Goal: Communication & Community: Connect with others

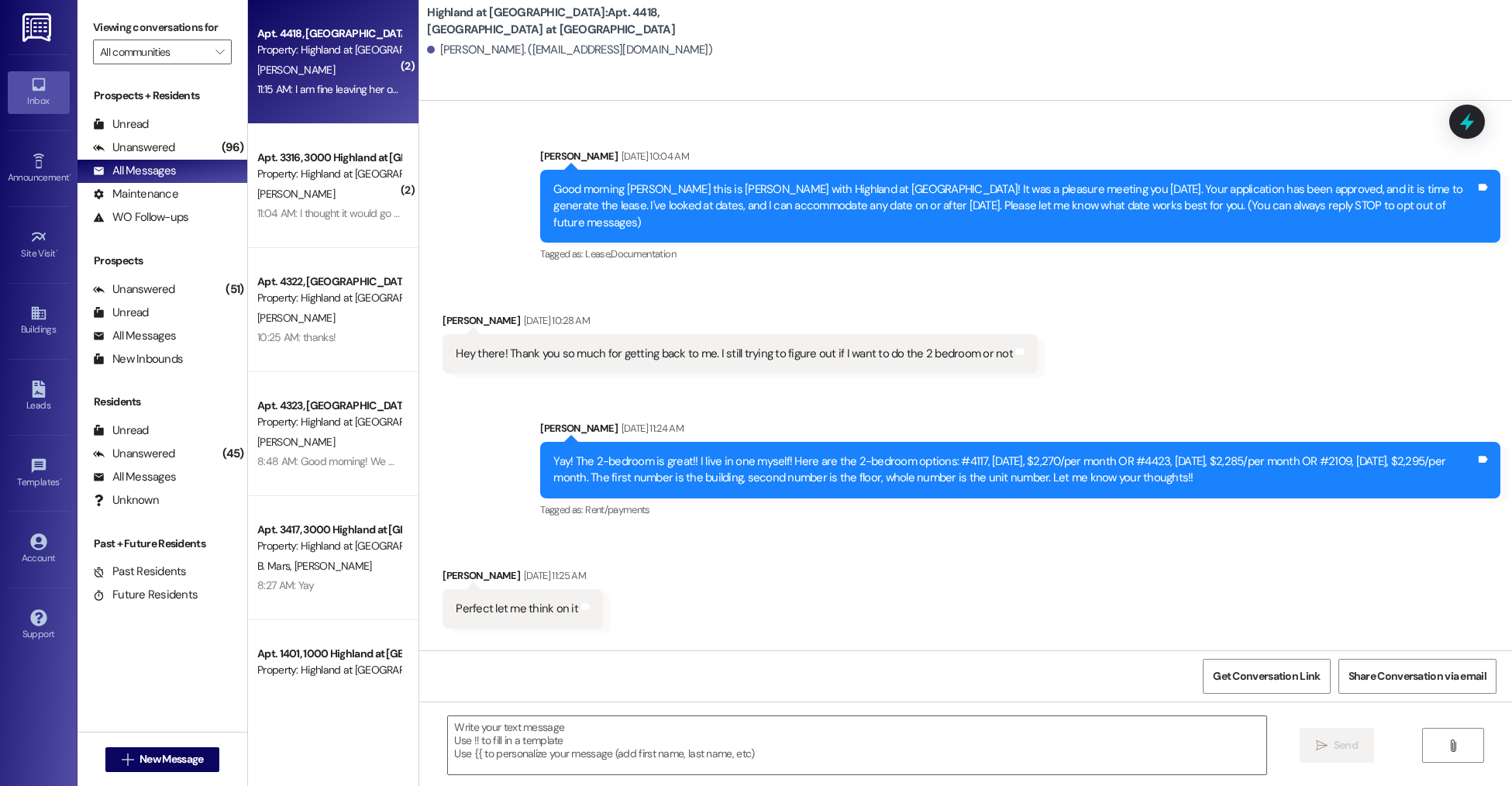
scroll to position [8204, 0]
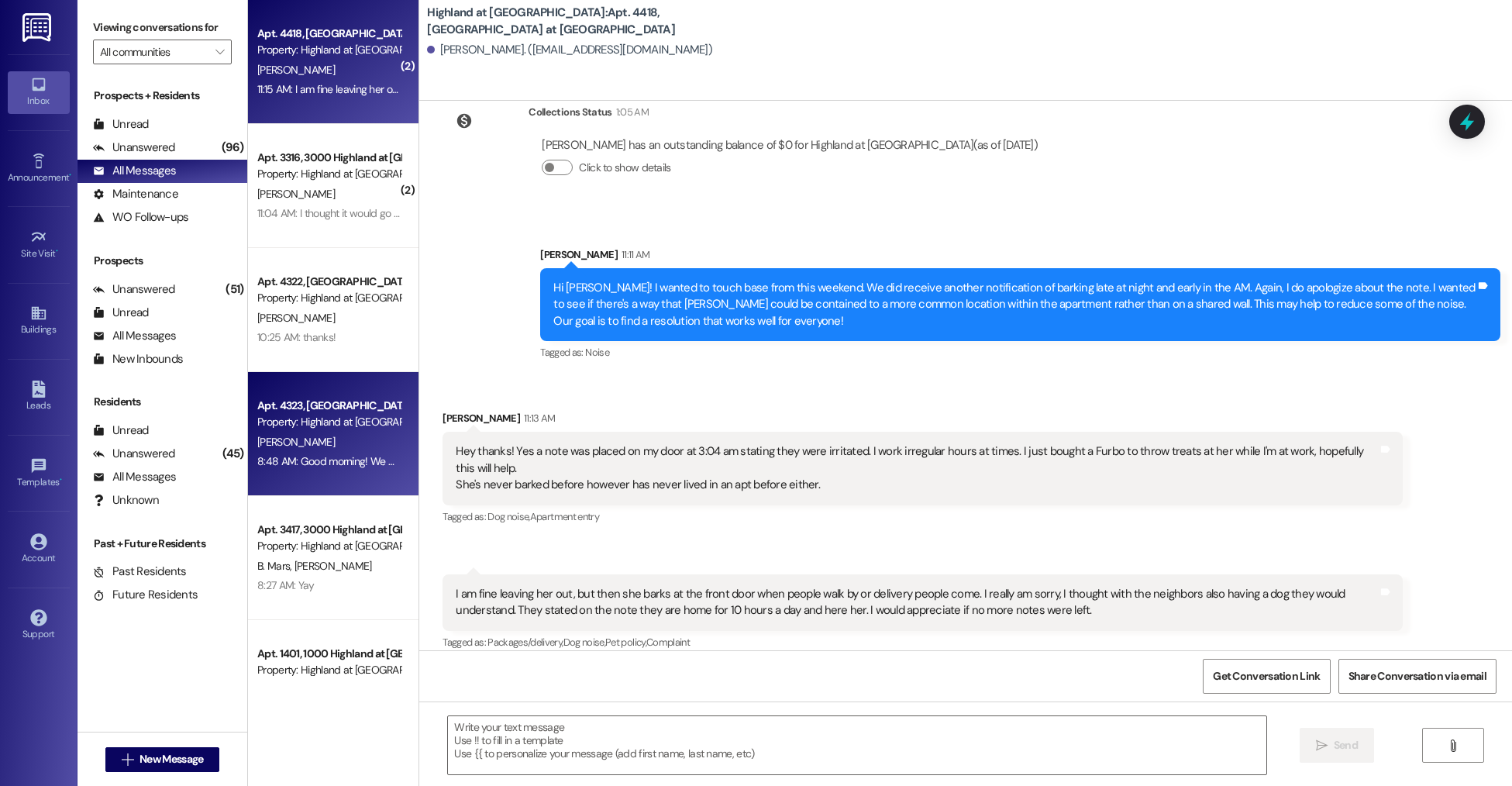
click at [355, 470] on div "8:48 AM: Good morning! We will head that way shortly to get the keys and add th…" at bounding box center [329, 461] width 146 height 20
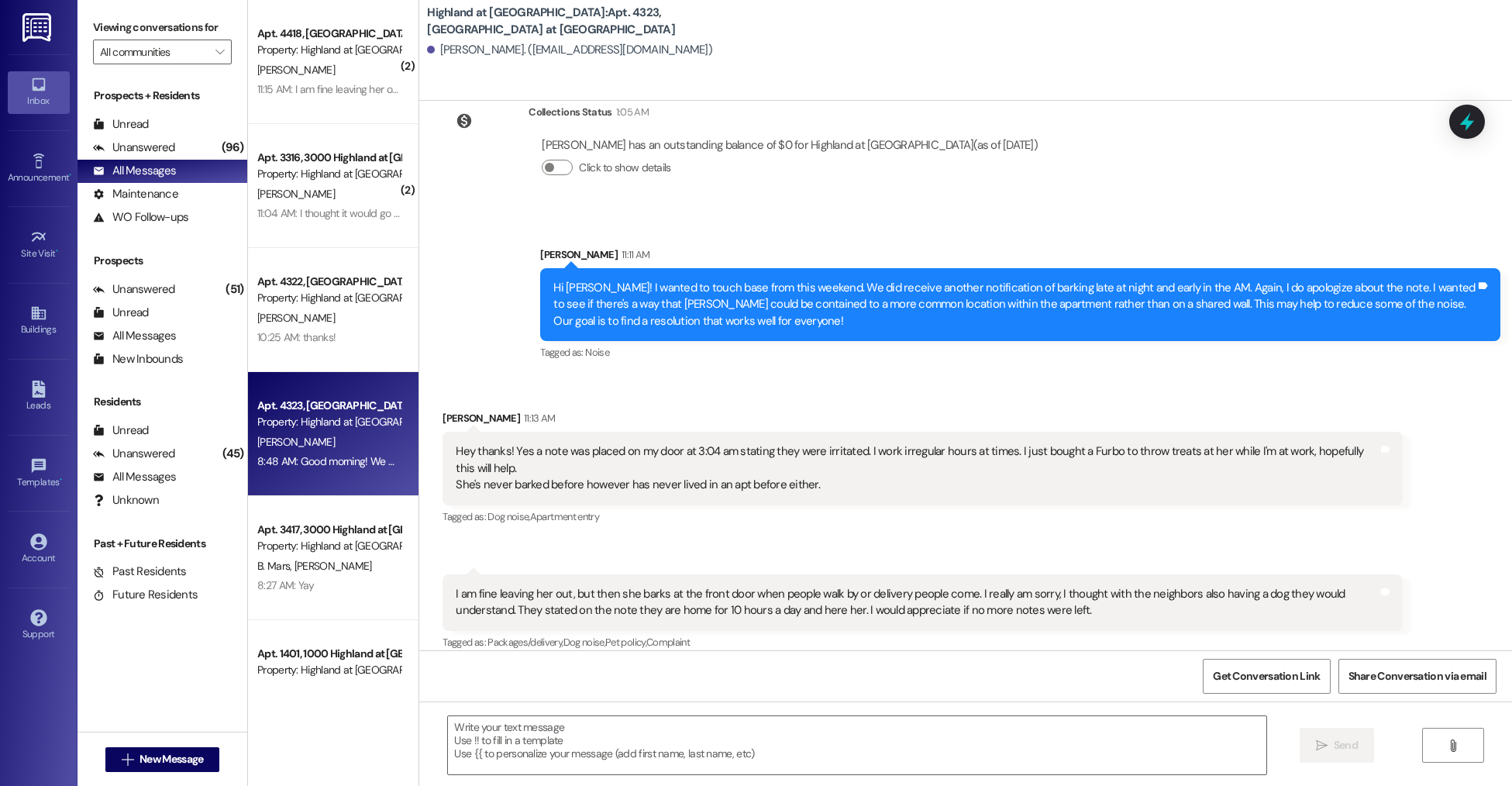
scroll to position [1827, 0]
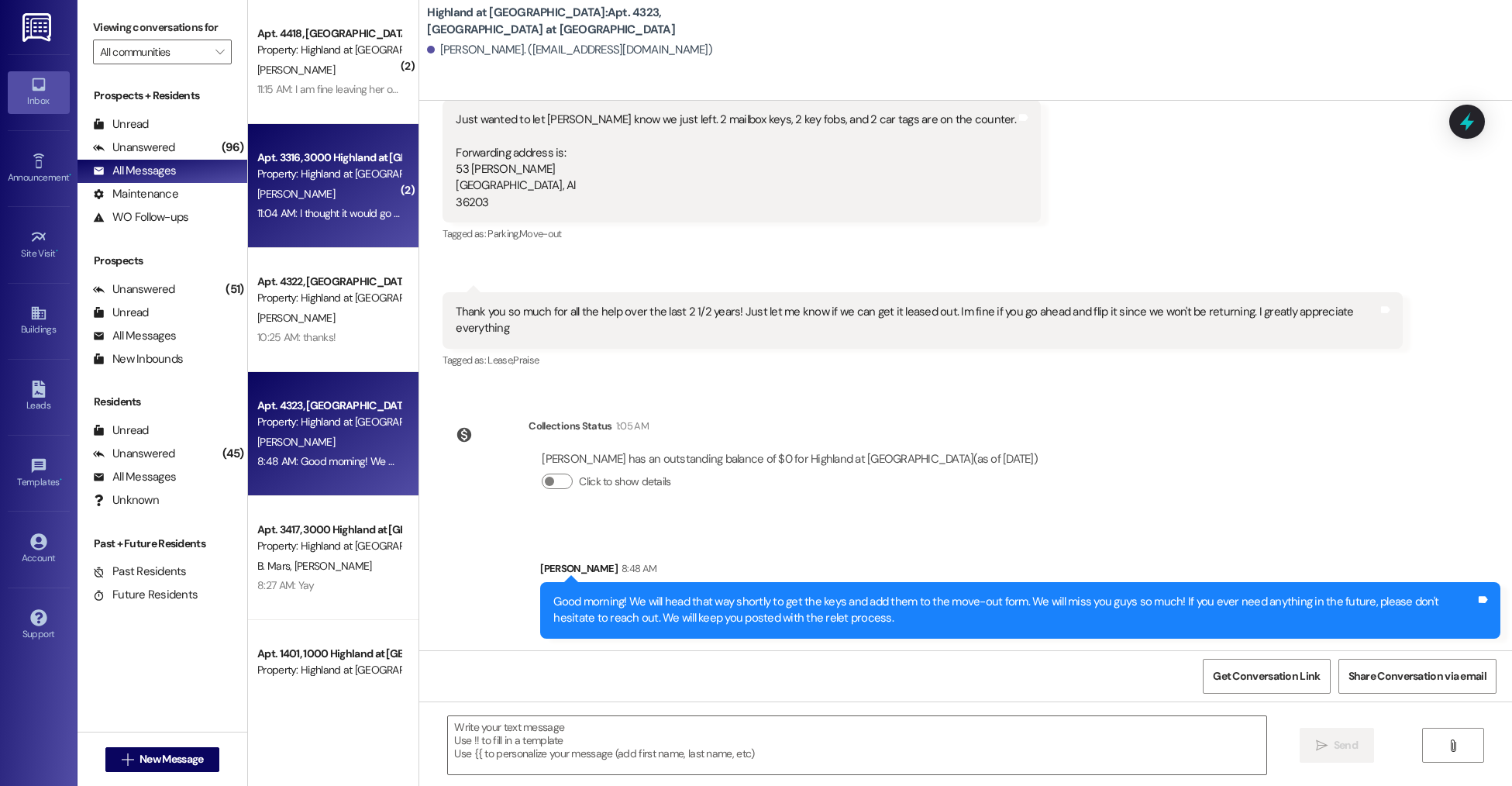
click at [329, 219] on div "11:04 AM: I thought it would go away after we left but it is still the same! 11…" at bounding box center [415, 213] width 316 height 14
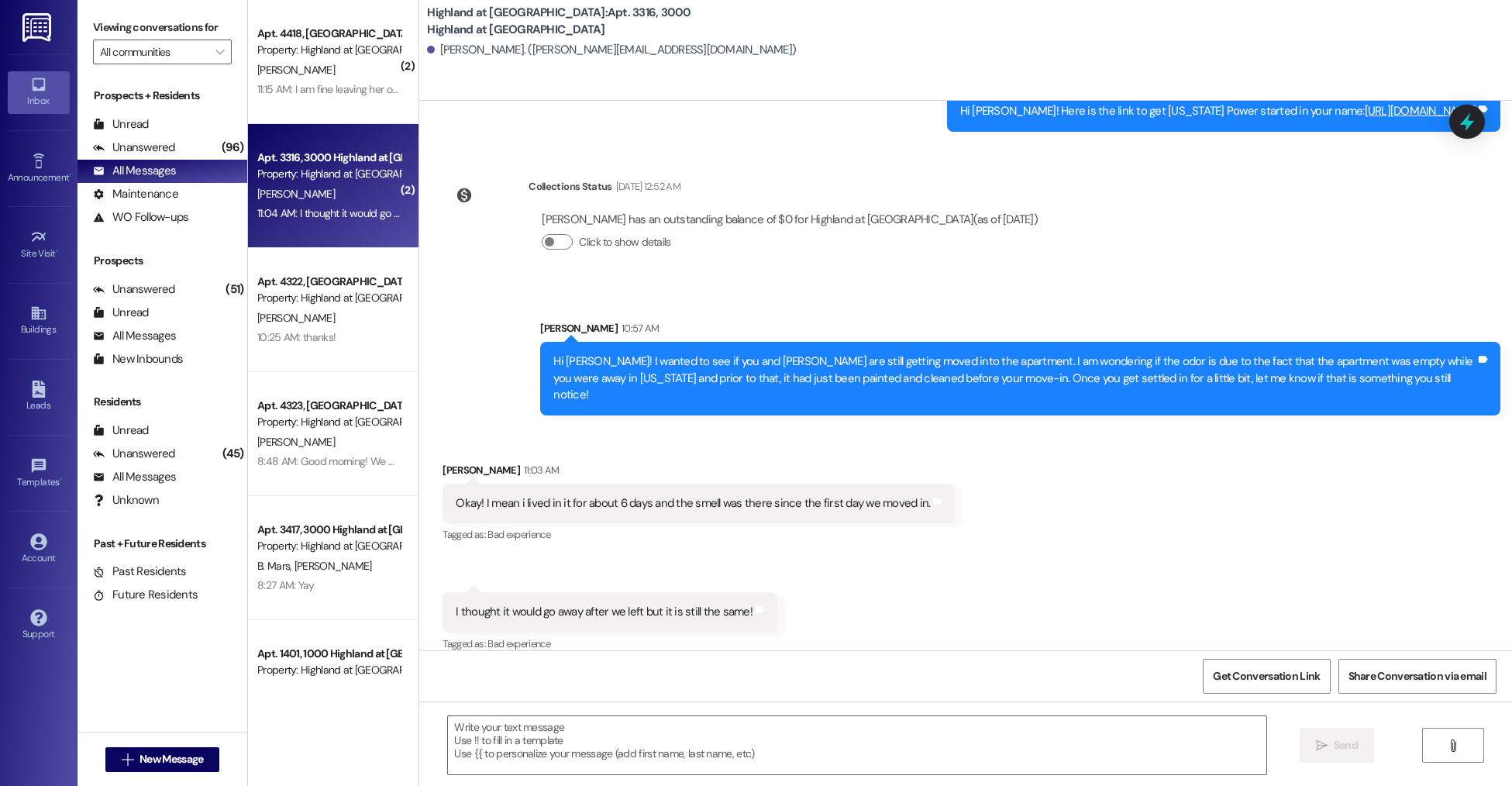
scroll to position [4629, 0]
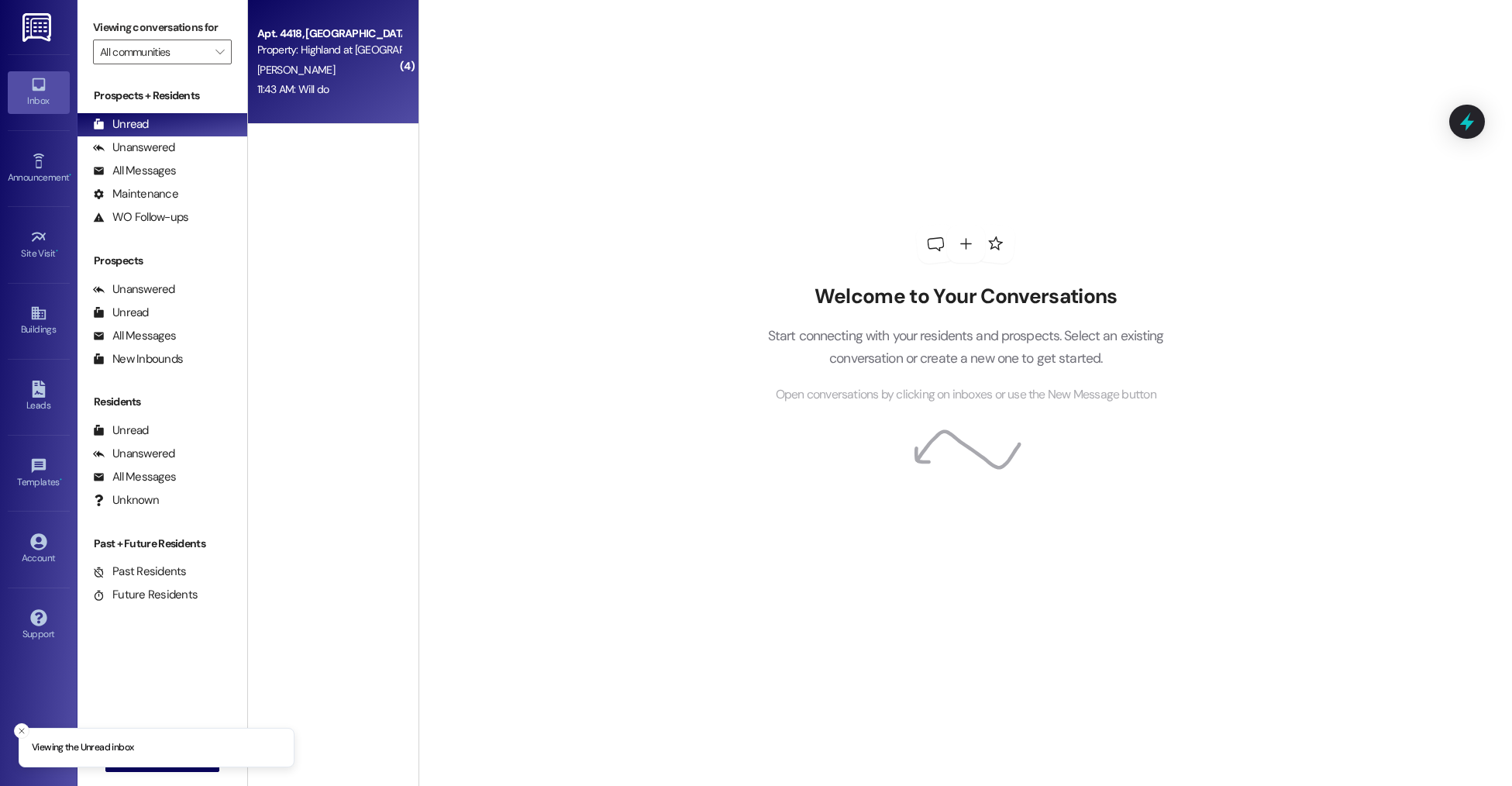
click at [312, 70] on div "[PERSON_NAME]" at bounding box center [329, 70] width 146 height 20
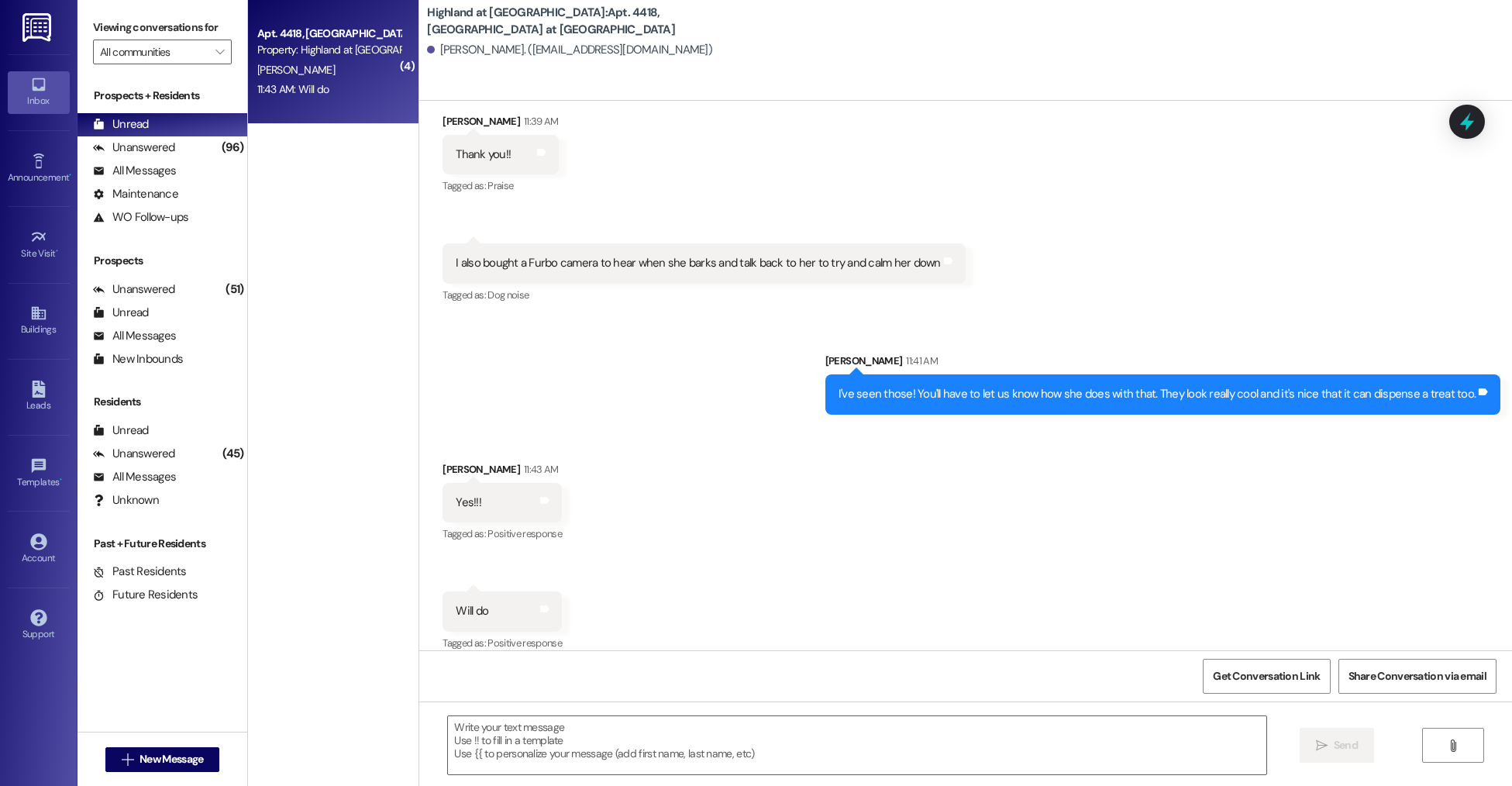
scroll to position [8900, 0]
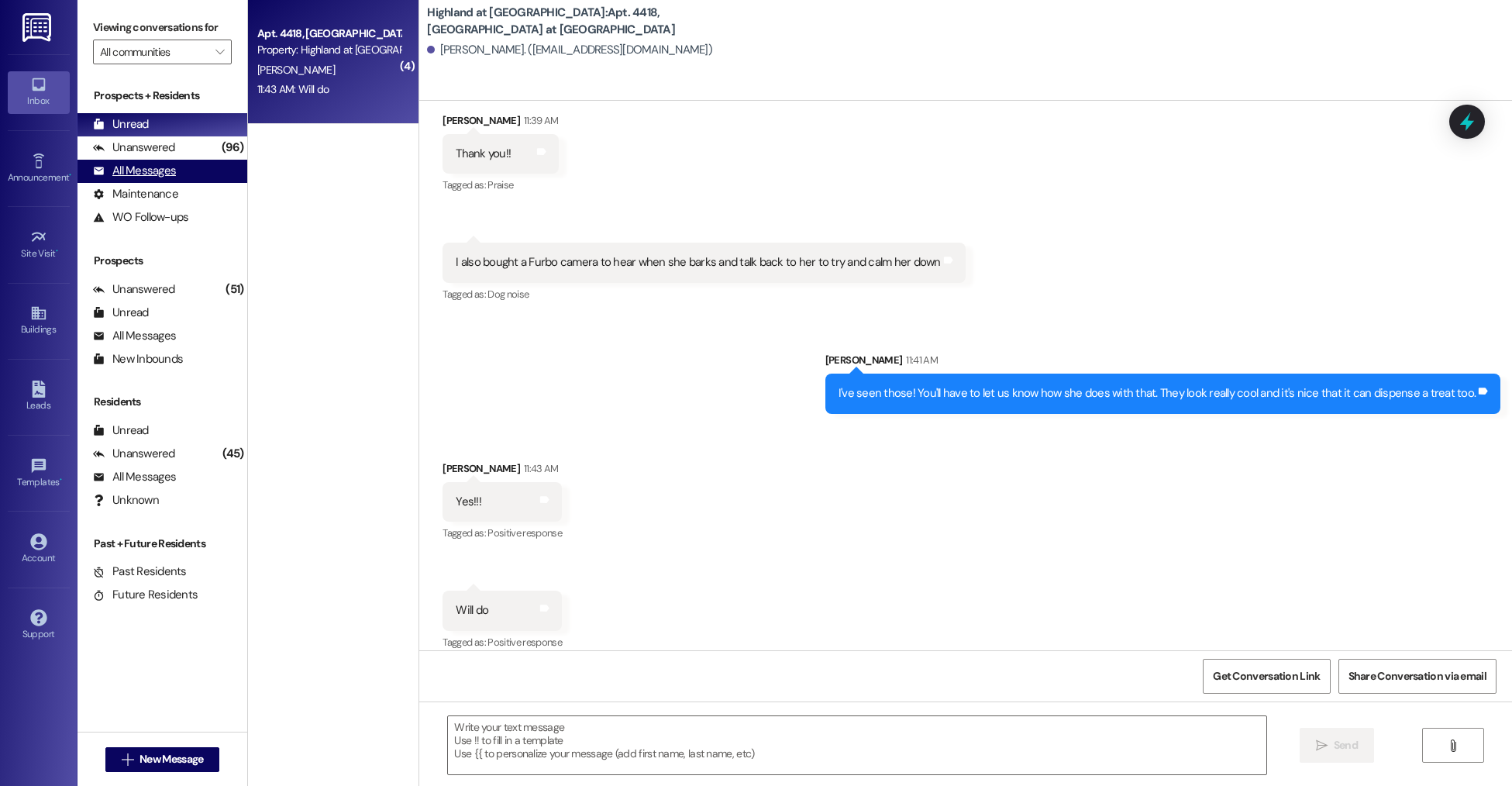
click at [176, 175] on div "All Messages (undefined)" at bounding box center [163, 171] width 170 height 23
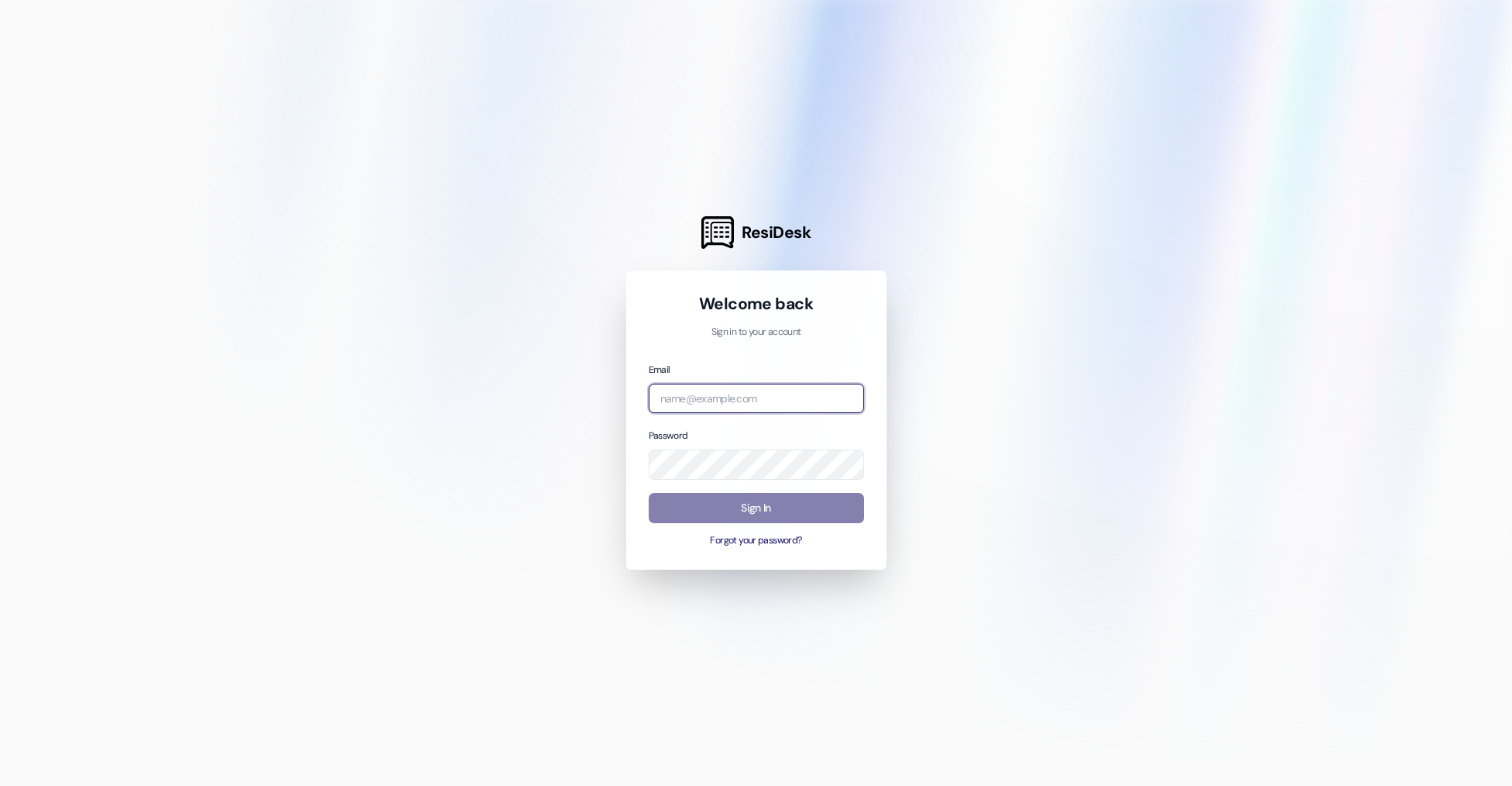
type input "rosemary@imsdevelopment.net"
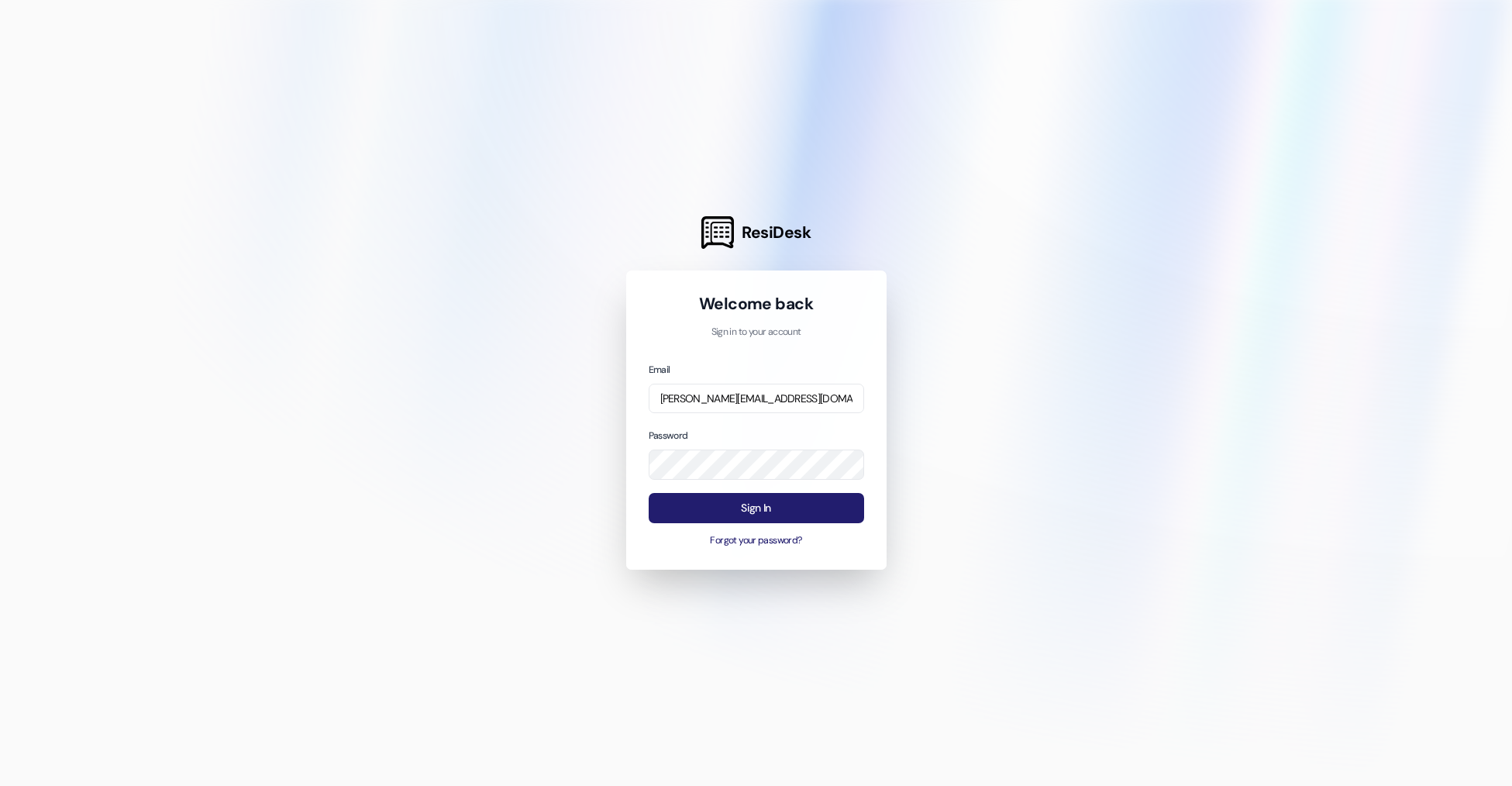
click at [690, 506] on button "Sign In" at bounding box center [756, 508] width 215 height 30
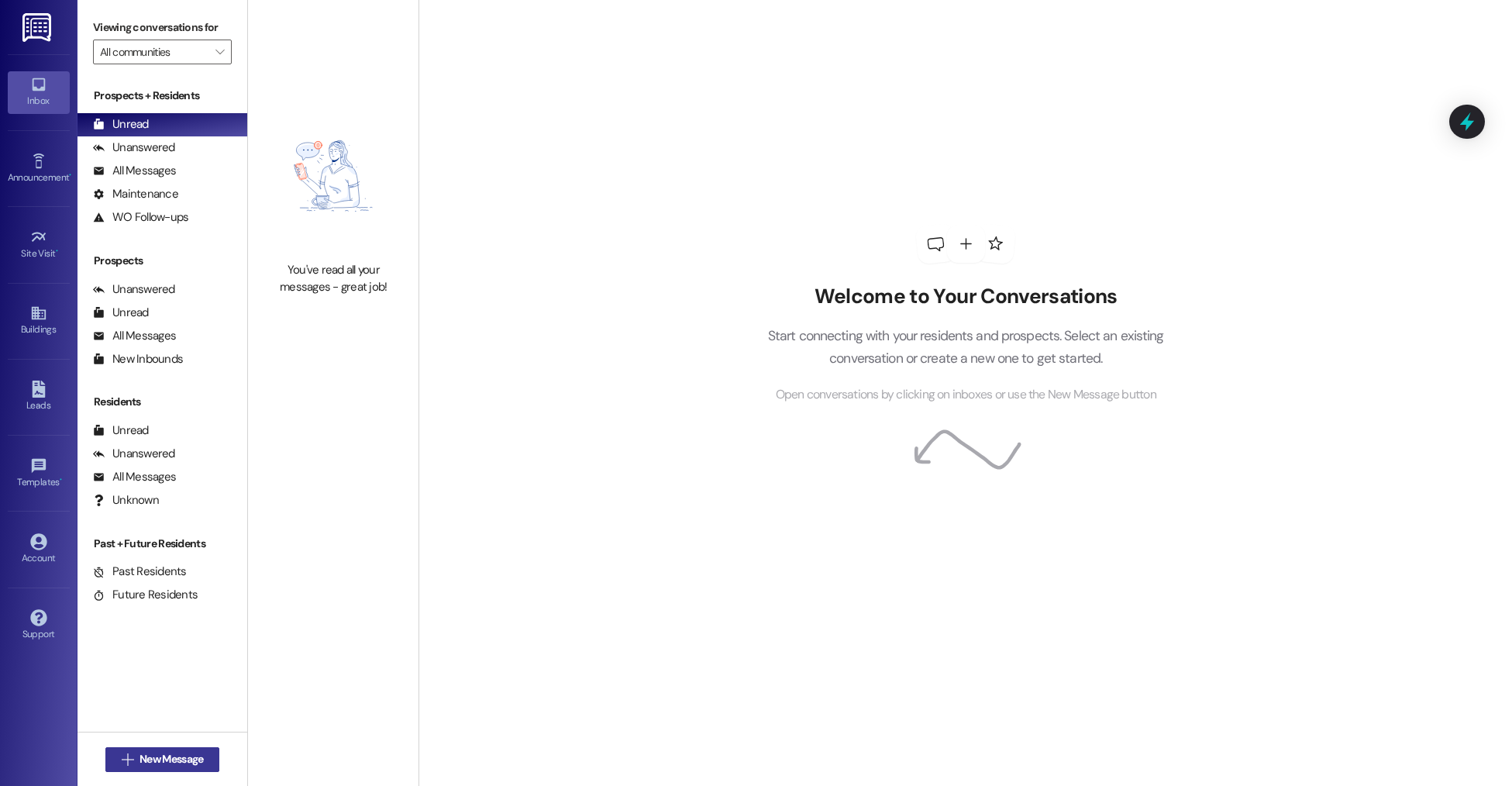
click at [181, 753] on span "New Message" at bounding box center [172, 759] width 64 height 16
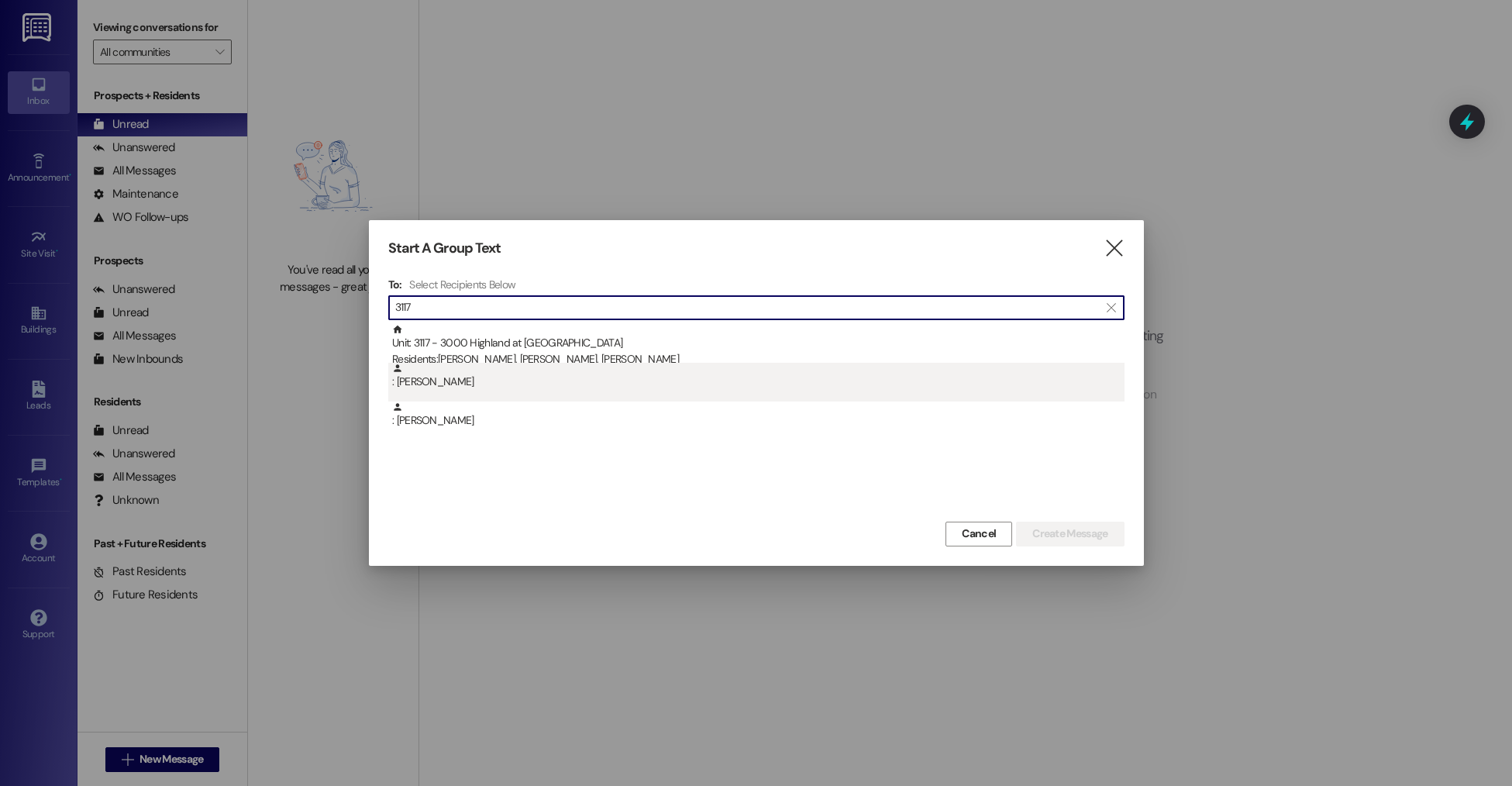
type input "3117"
click at [473, 378] on div ": Arnaud Drouin" at bounding box center [759, 376] width 733 height 27
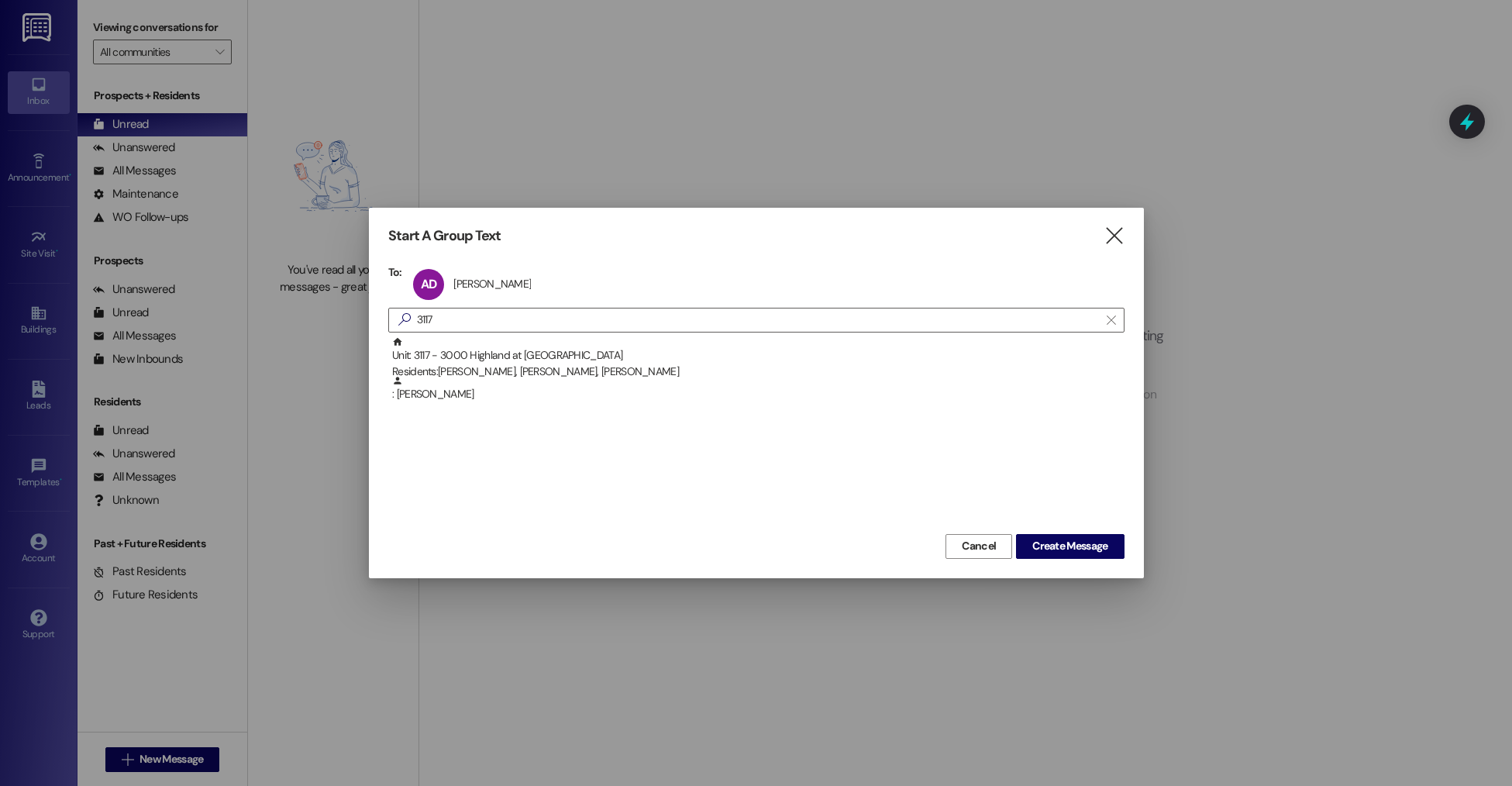
click at [470, 402] on div ": Dahlene Fusco" at bounding box center [756, 394] width 736 height 38
click at [1039, 552] on span "Create Message" at bounding box center [1070, 546] width 75 height 16
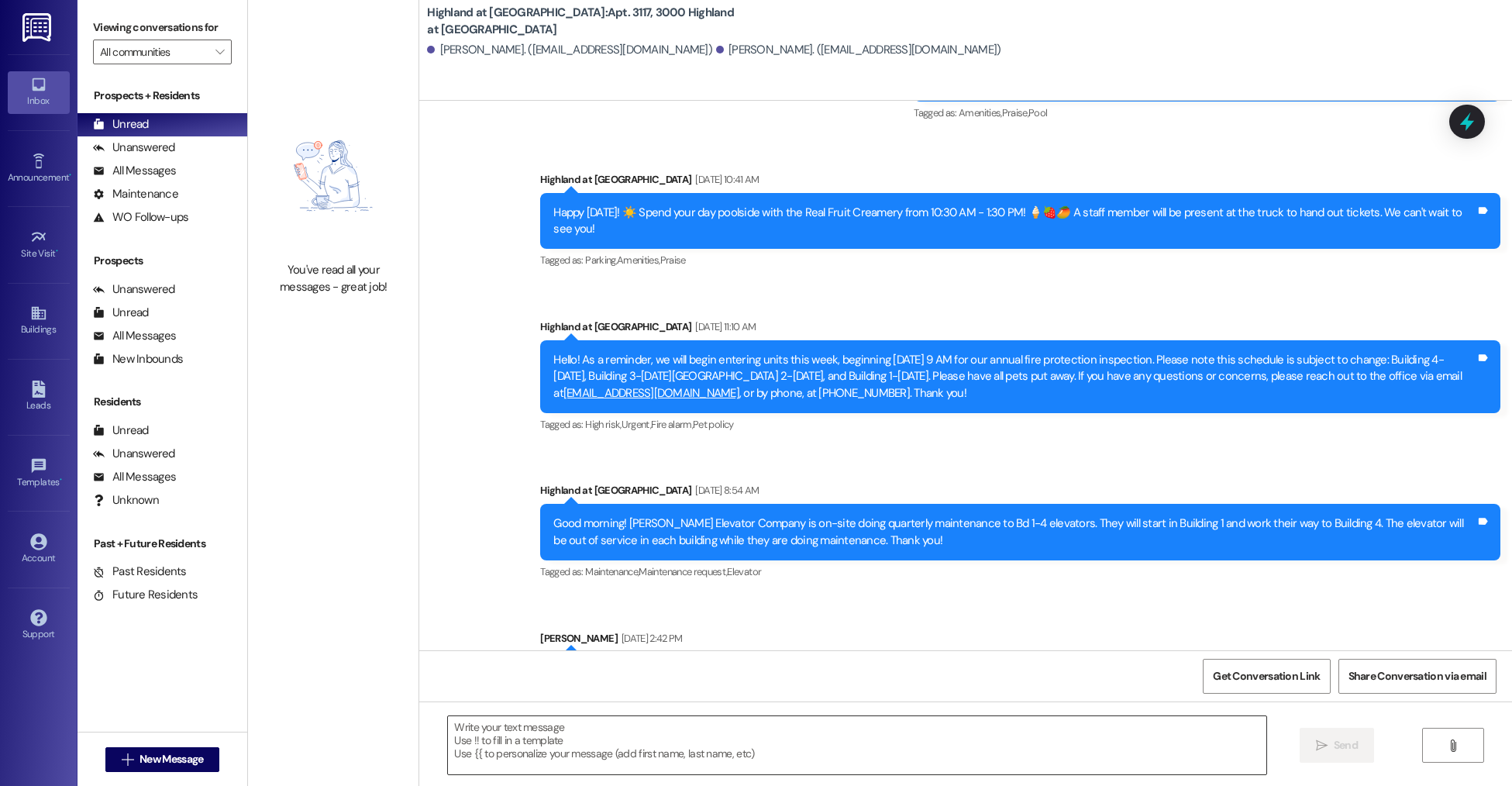
click at [646, 734] on textarea at bounding box center [857, 745] width 818 height 58
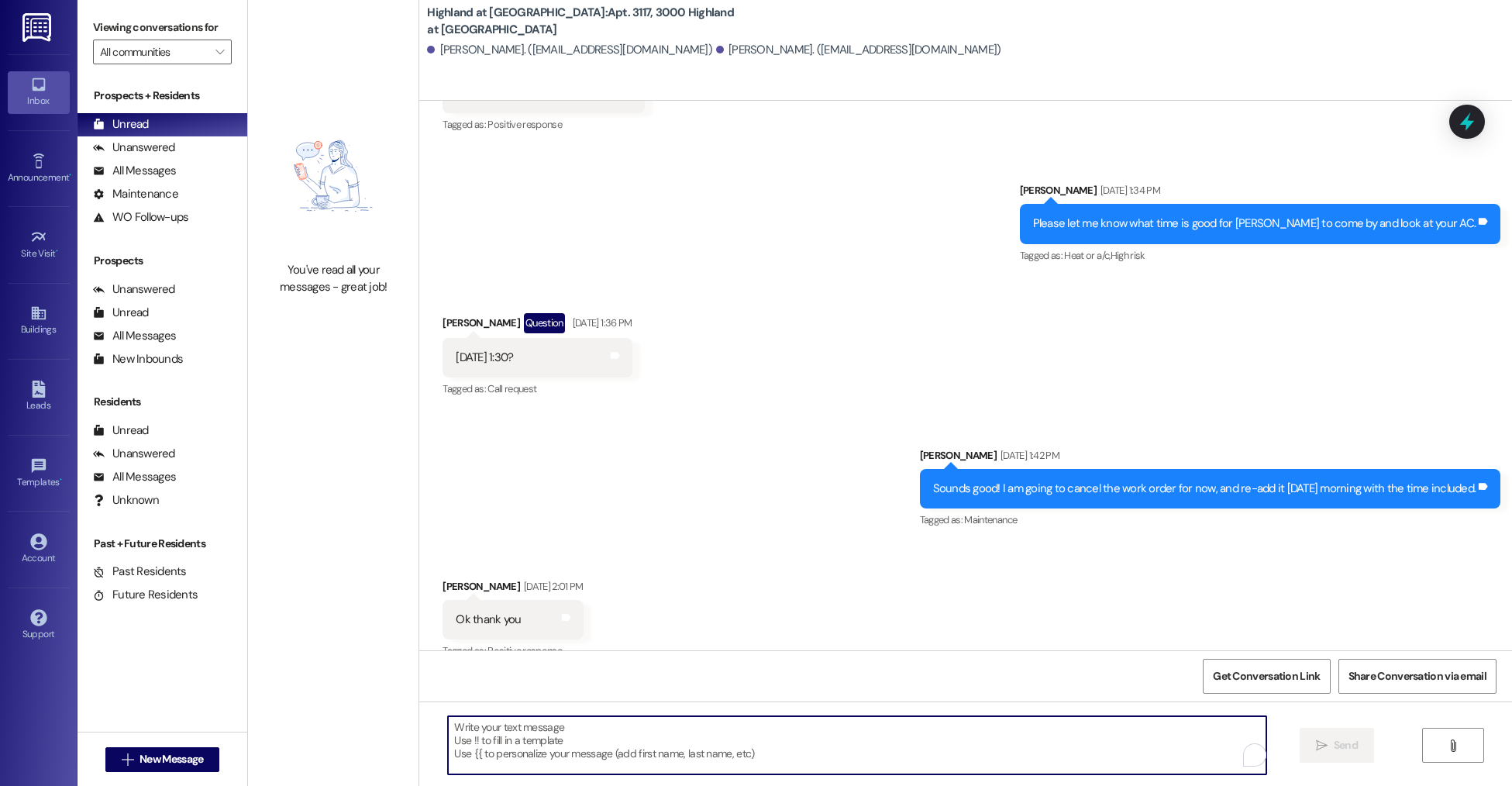
scroll to position [7237, 0]
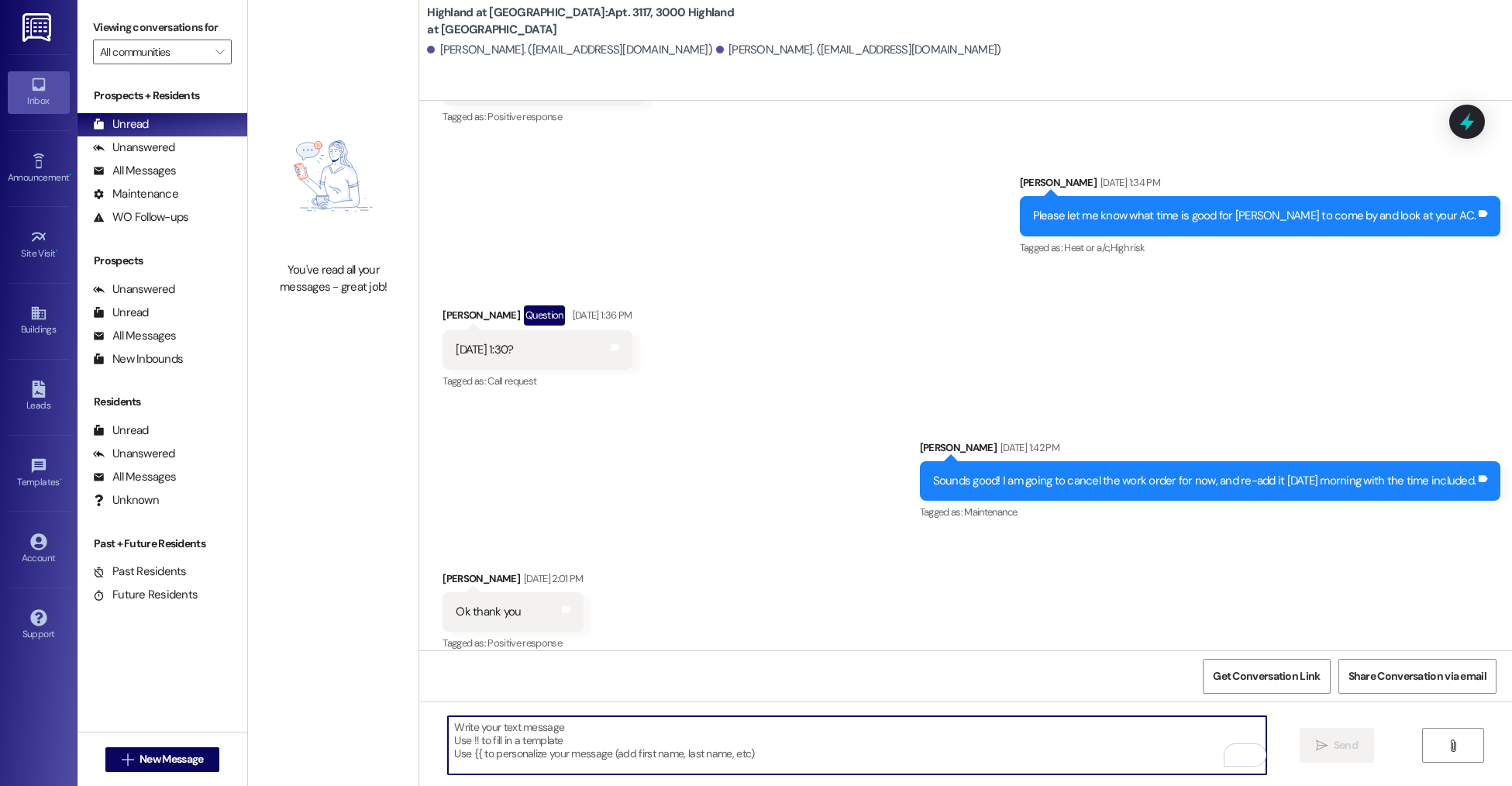
click at [585, 717] on textarea "To enrich screen reader interactions, please activate Accessibility in Grammarl…" at bounding box center [857, 745] width 818 height 58
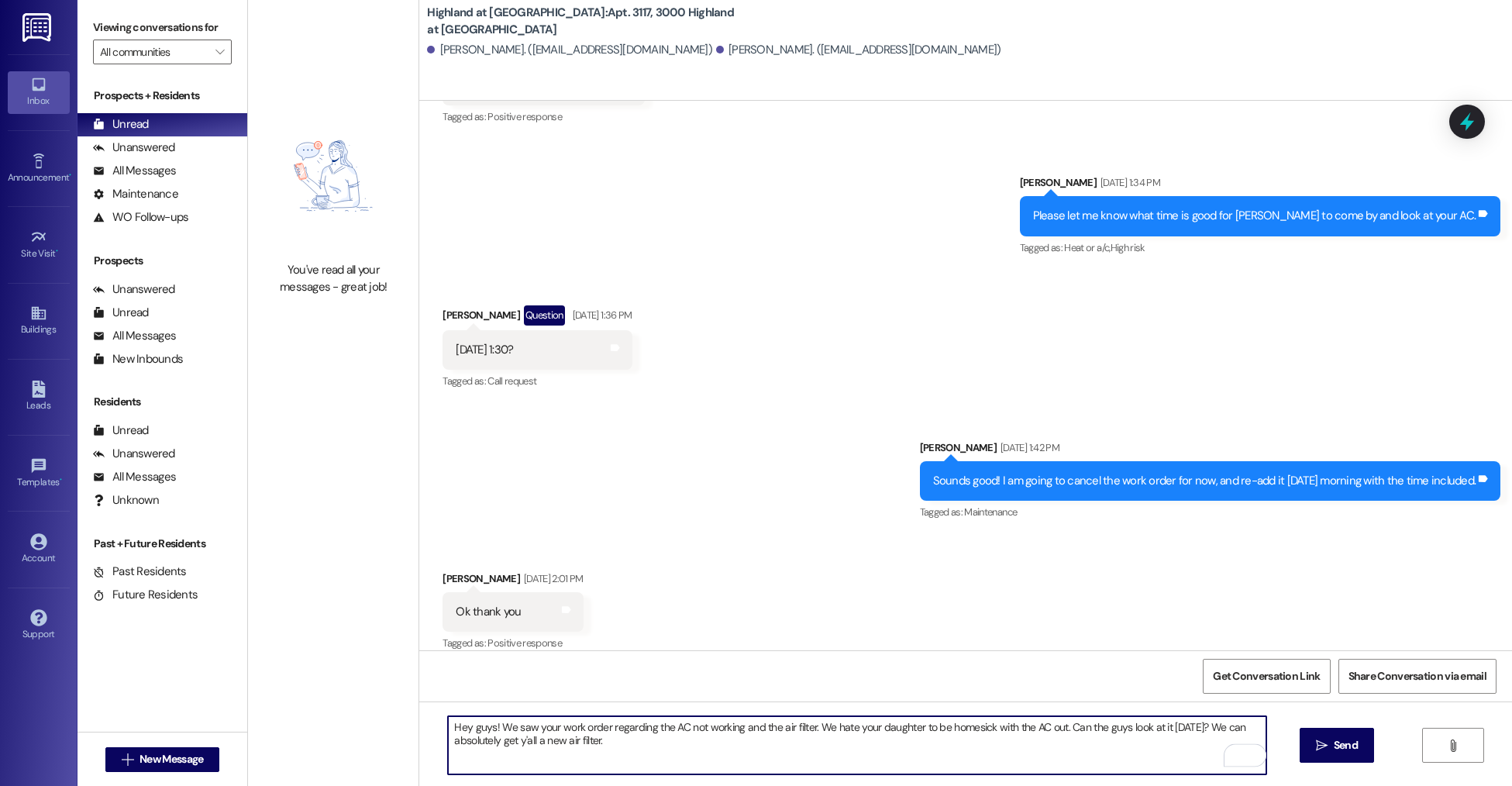
click at [820, 755] on textarea "Hey guys! We saw your work order regarding the AC not working and the air filte…" at bounding box center [857, 745] width 818 height 58
type textarea "Hey guys! We saw your work order regarding the AC not working and the air filte…"
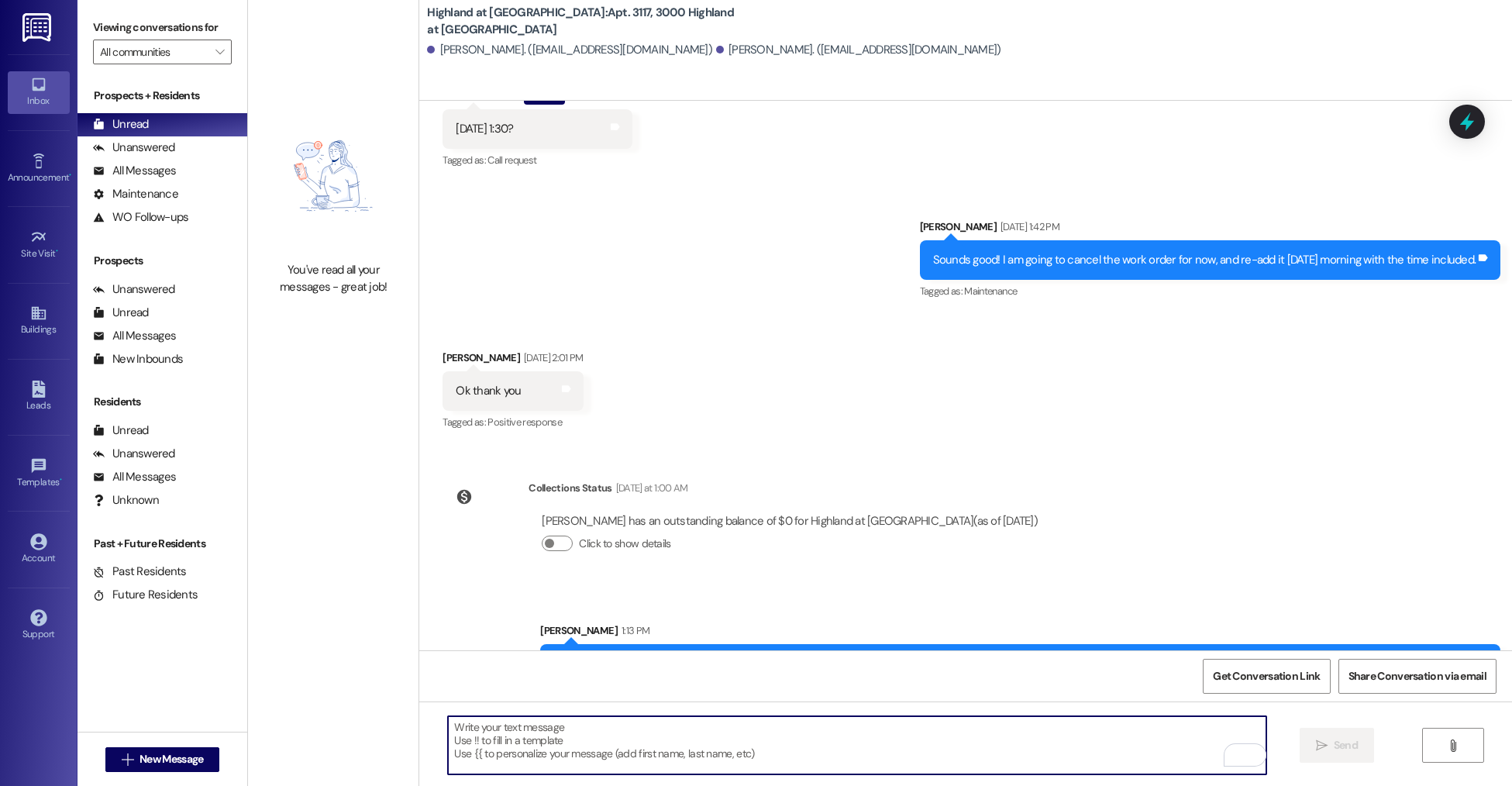
scroll to position [7505, 0]
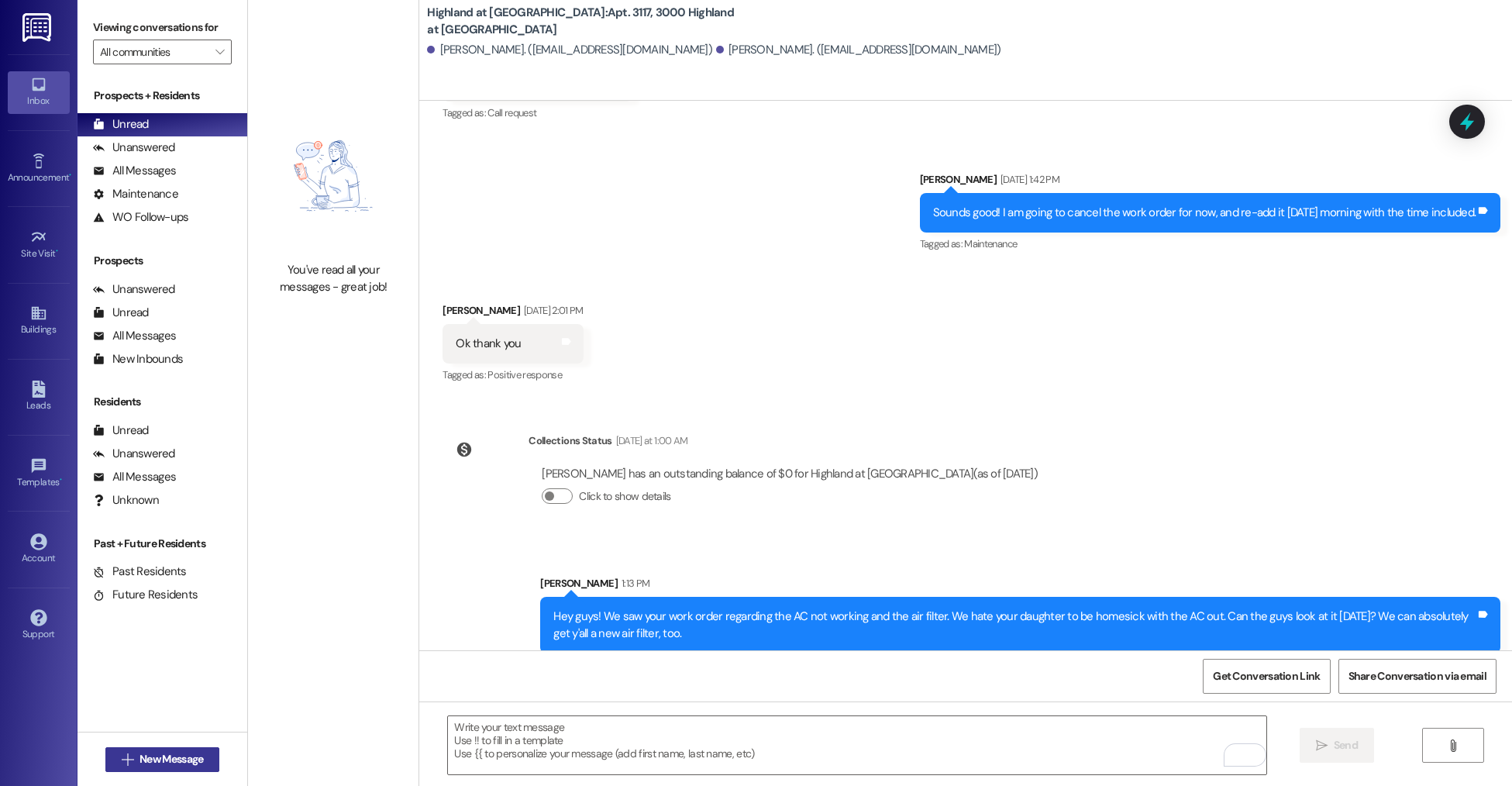
click at [146, 759] on span "New Message" at bounding box center [172, 759] width 64 height 16
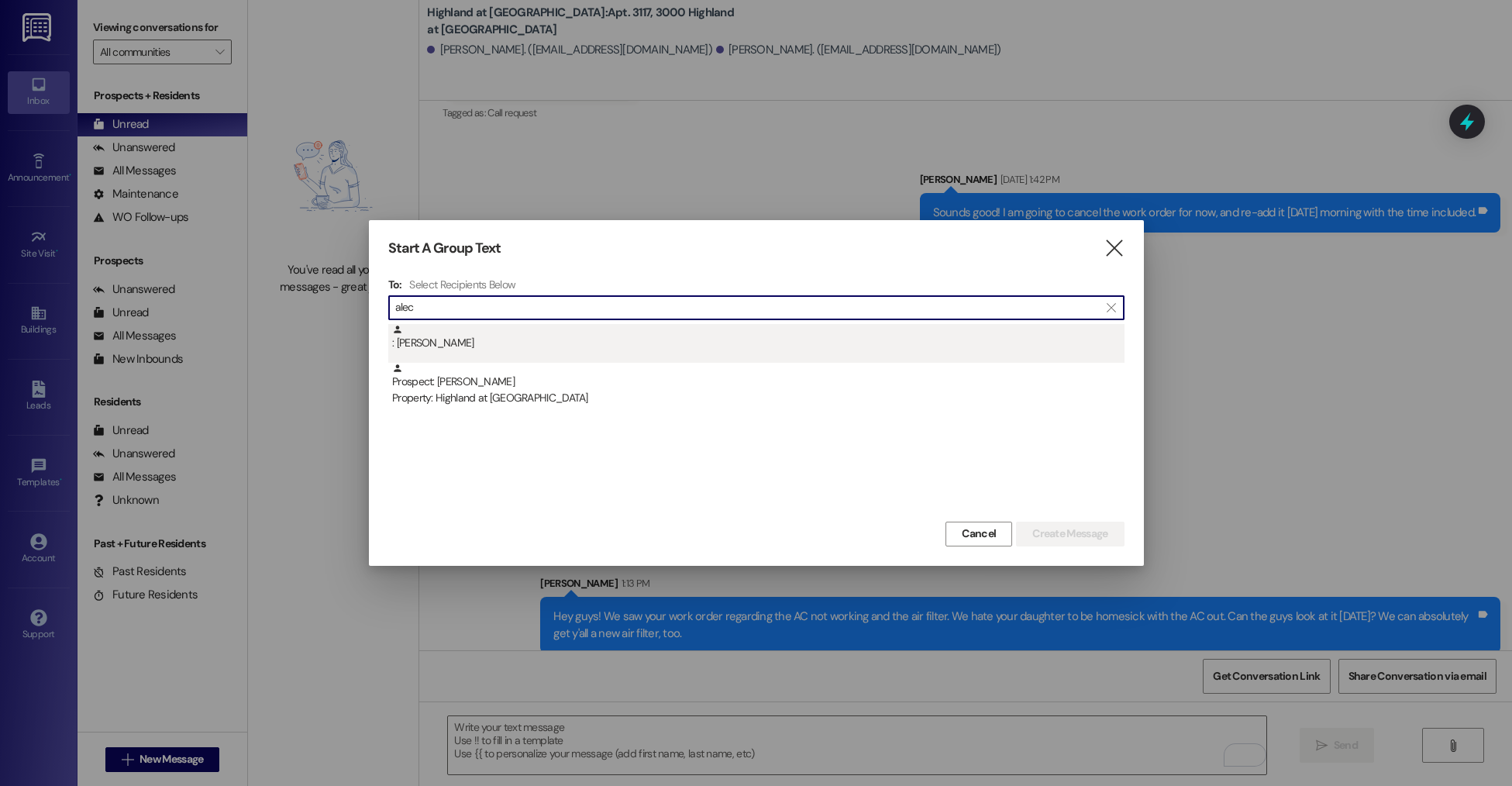
type input "alec"
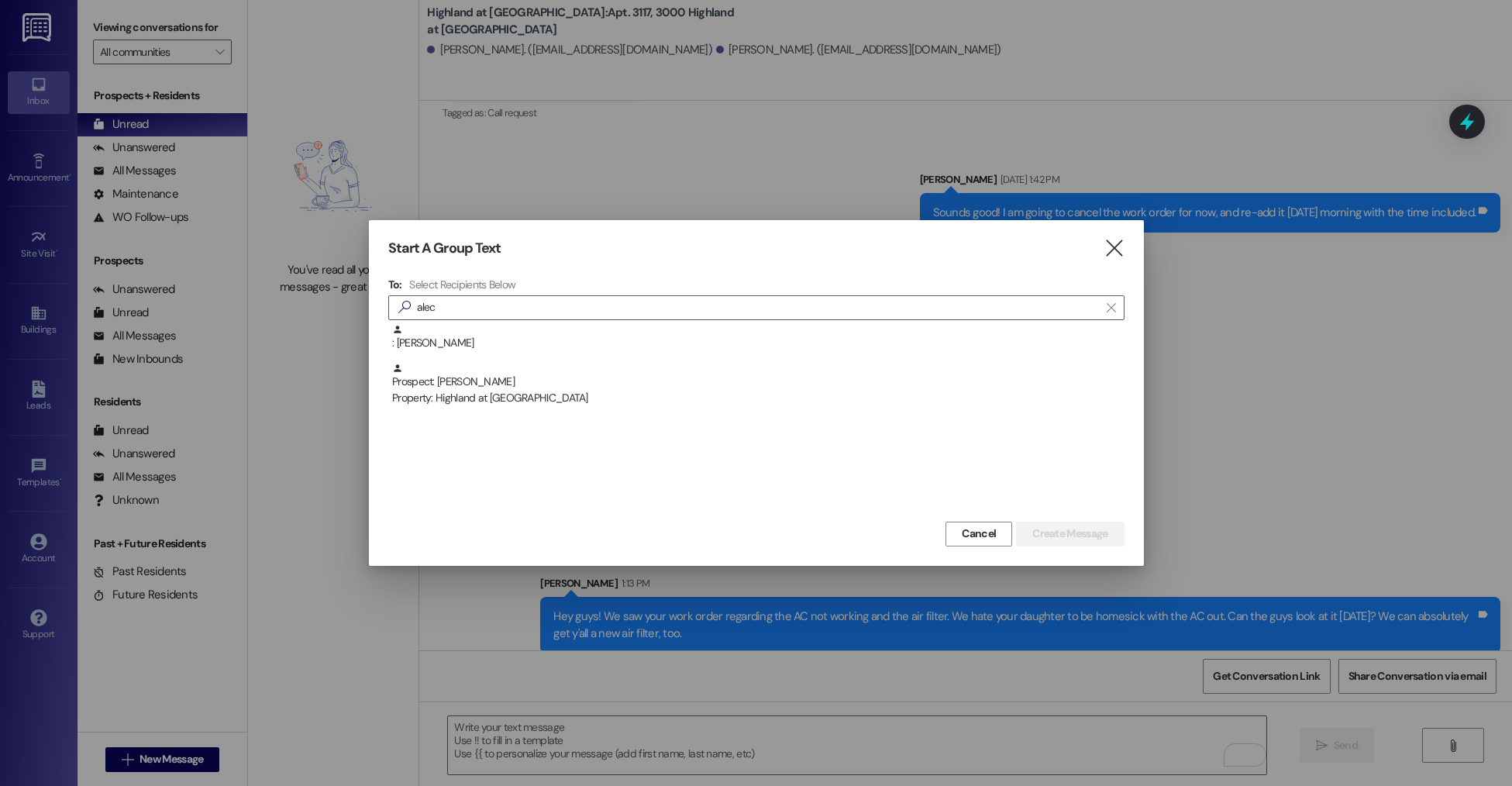
drag, startPoint x: 495, startPoint y: 330, endPoint x: 985, endPoint y: 475, distance: 511.0
click at [495, 330] on div ": Alec Yasinsac" at bounding box center [759, 337] width 733 height 27
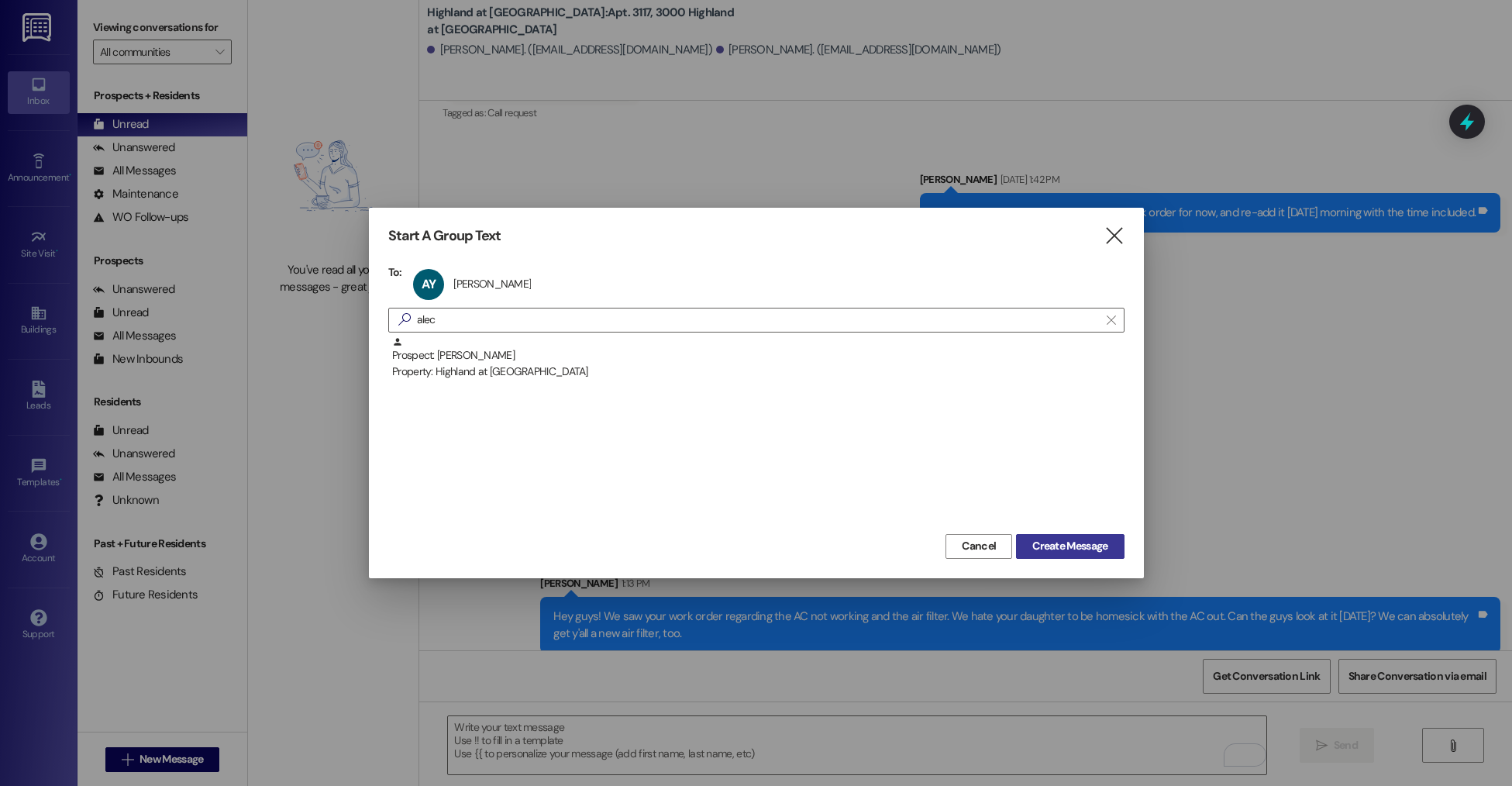
click at [1092, 549] on span "Create Message" at bounding box center [1070, 546] width 75 height 16
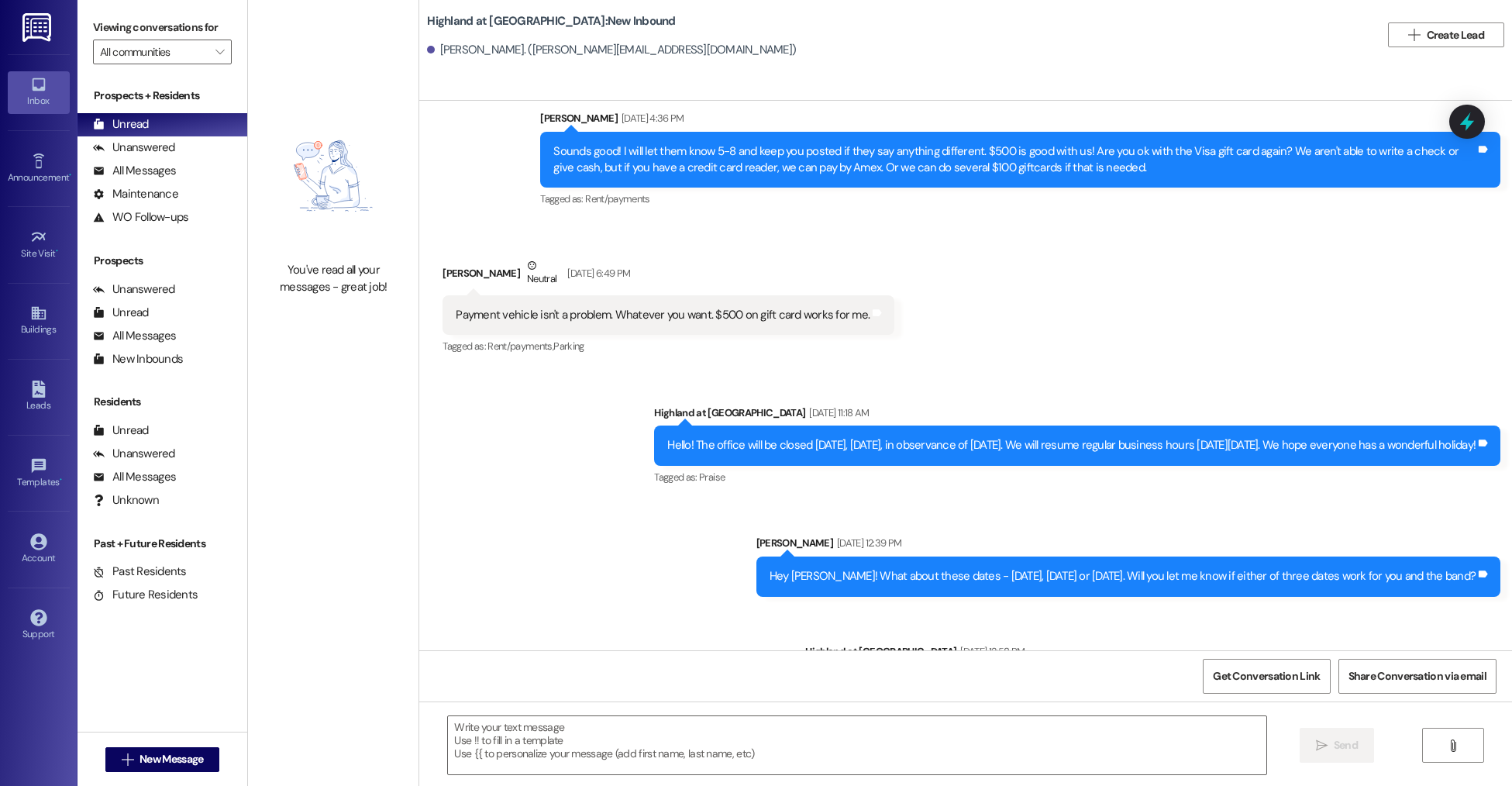
scroll to position [33034, 0]
